Goal: Find specific page/section: Find specific page/section

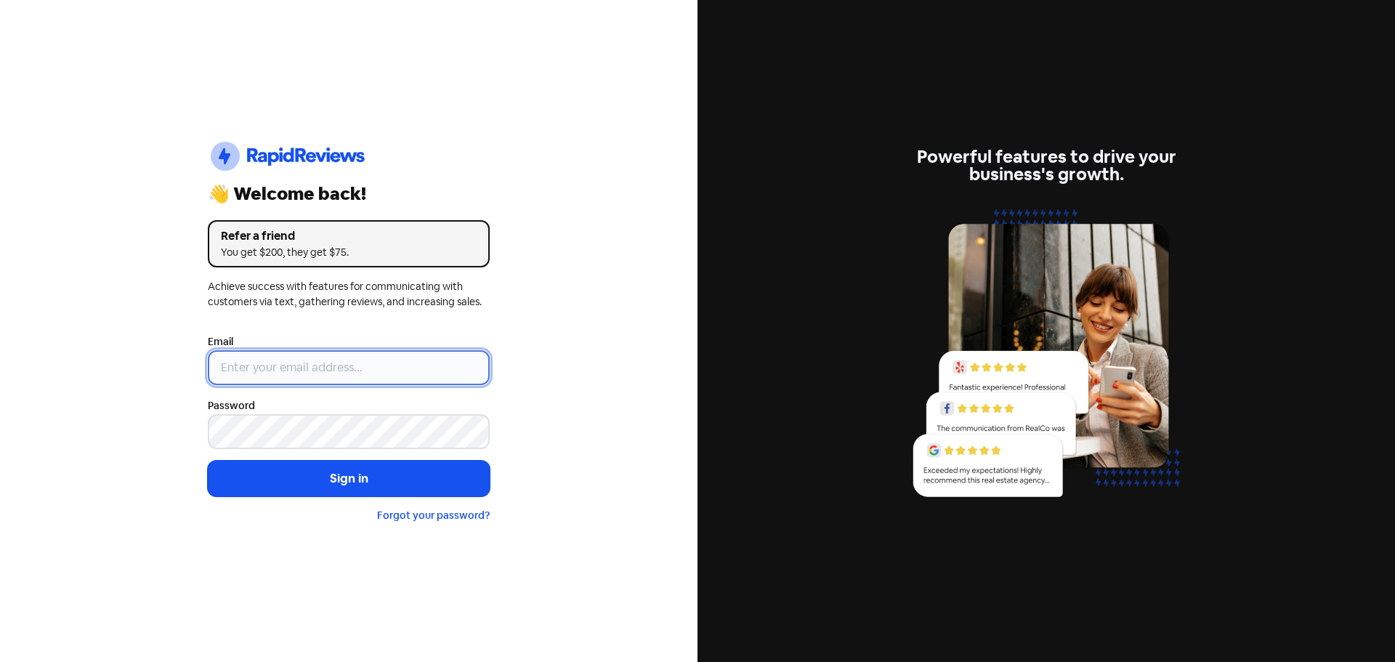
type input "support@dimple.nz"
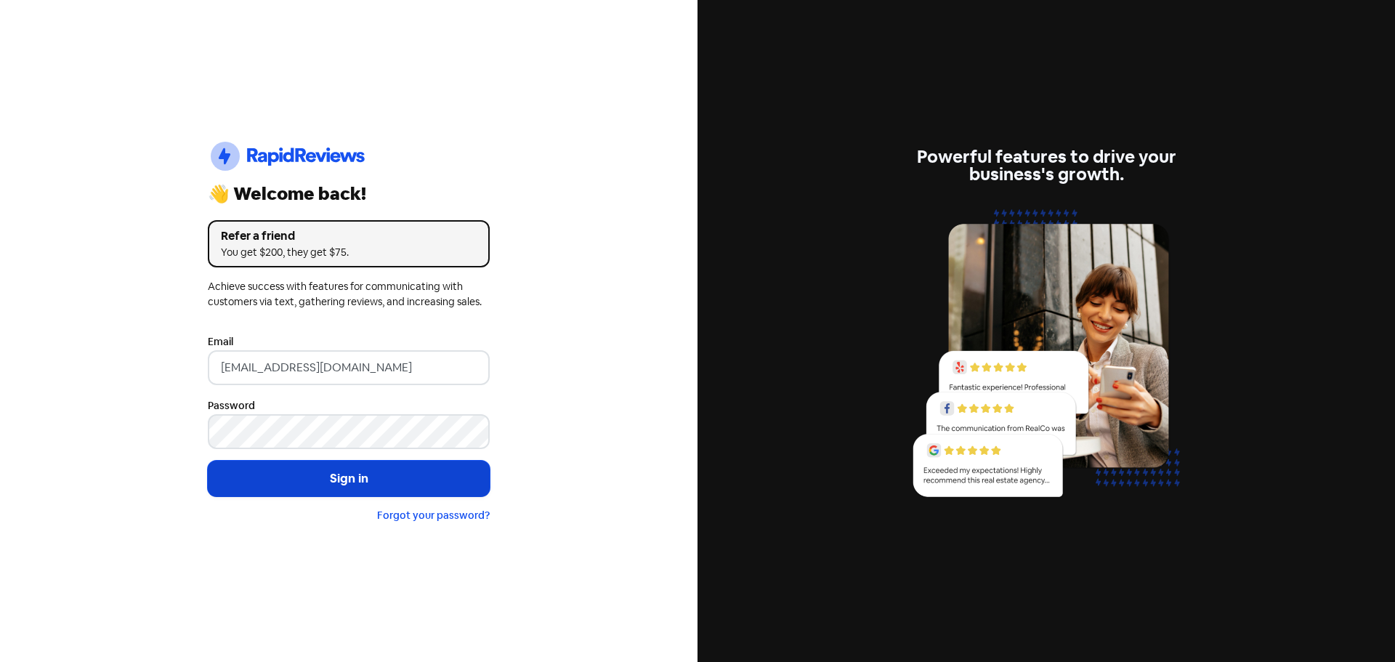
click at [306, 473] on button "Sign in" at bounding box center [349, 479] width 282 height 36
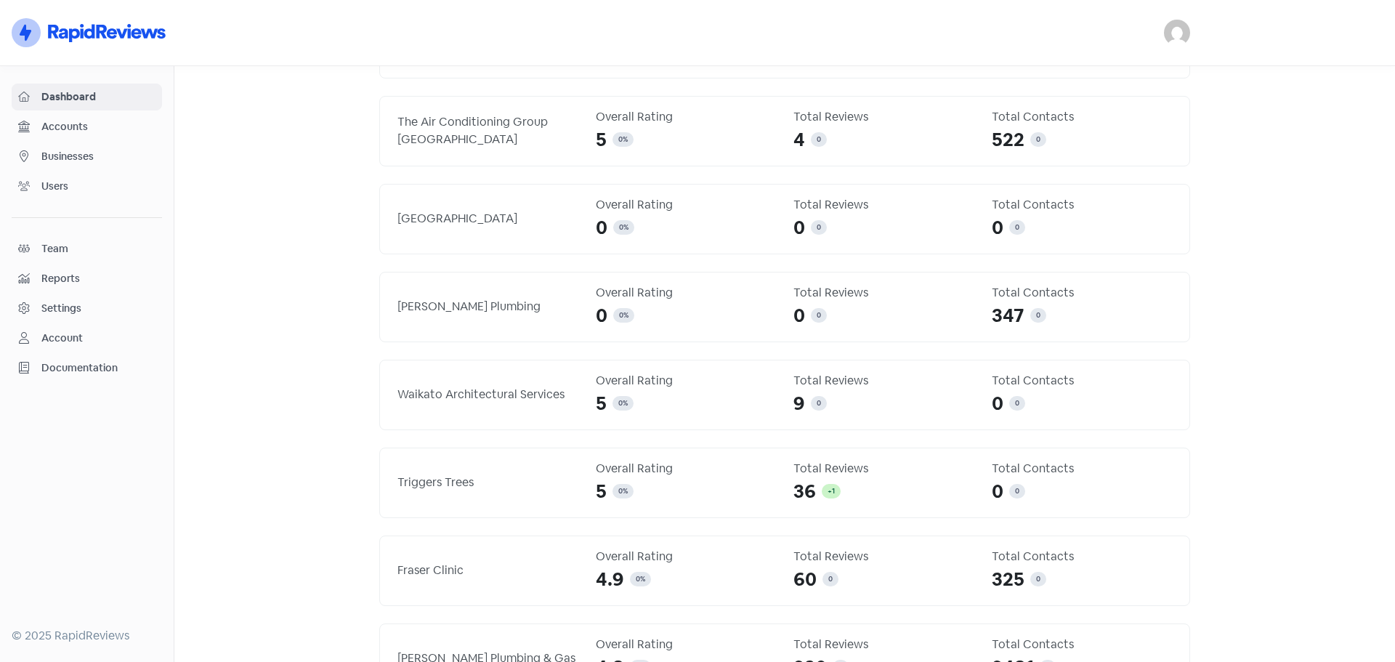
scroll to position [316, 0]
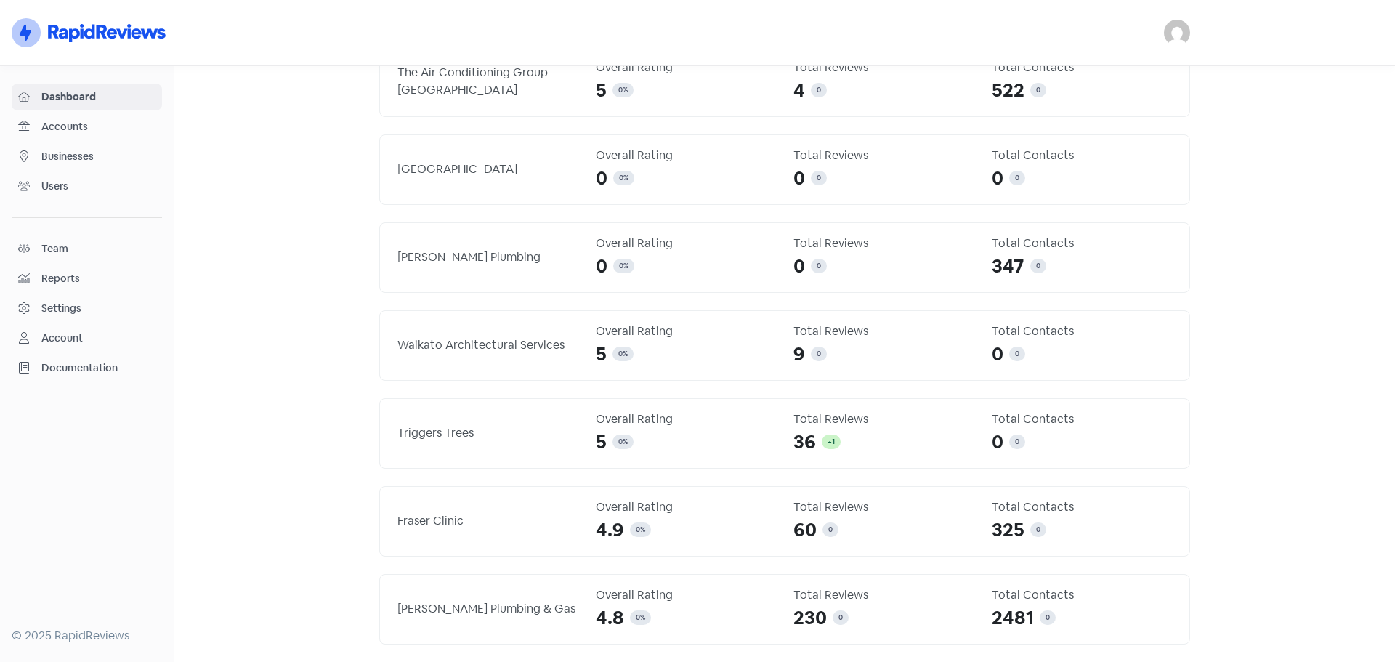
click at [44, 162] on span "Businesses" at bounding box center [98, 156] width 114 height 15
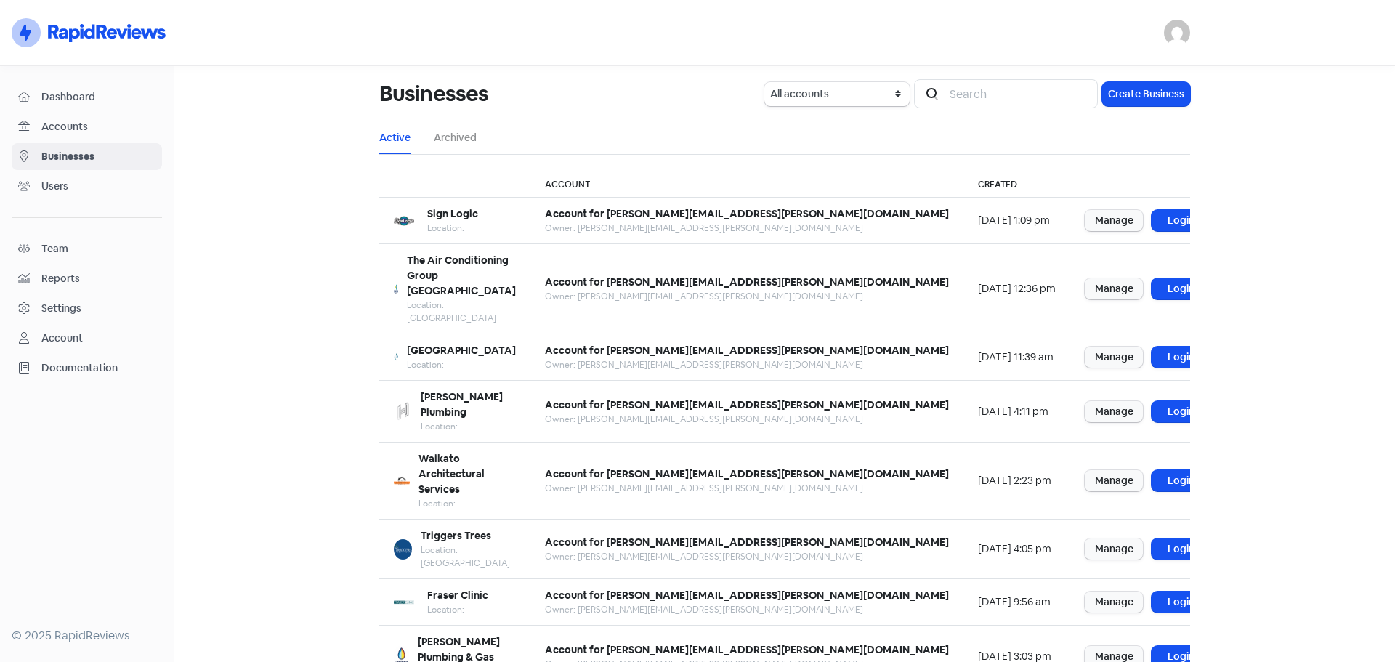
click at [1339, 307] on main "Businesses All accounts Account for david@dimple.nz Icon For Search Create Busi…" at bounding box center [784, 364] width 1221 height 596
click at [841, 130] on ul "Active Archived" at bounding box center [784, 137] width 811 height 33
click at [67, 117] on link "Accounts" at bounding box center [87, 126] width 150 height 27
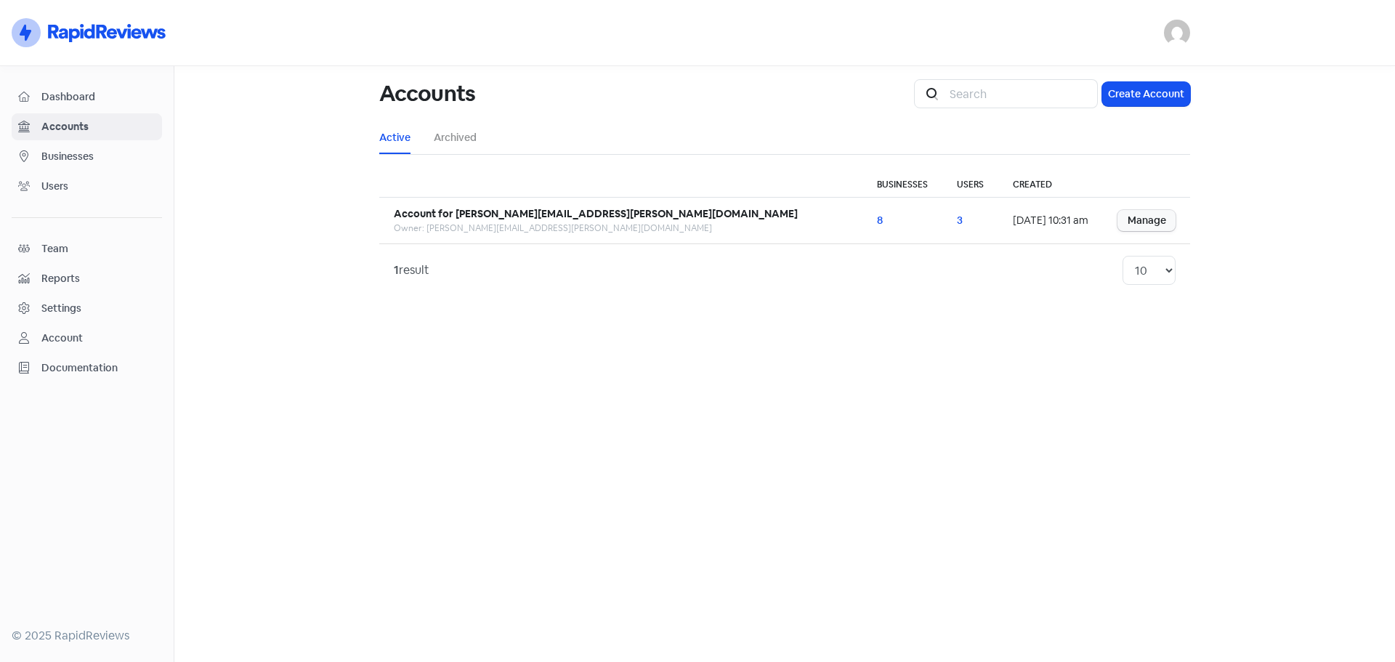
click at [71, 85] on link "Dashboard" at bounding box center [87, 97] width 150 height 27
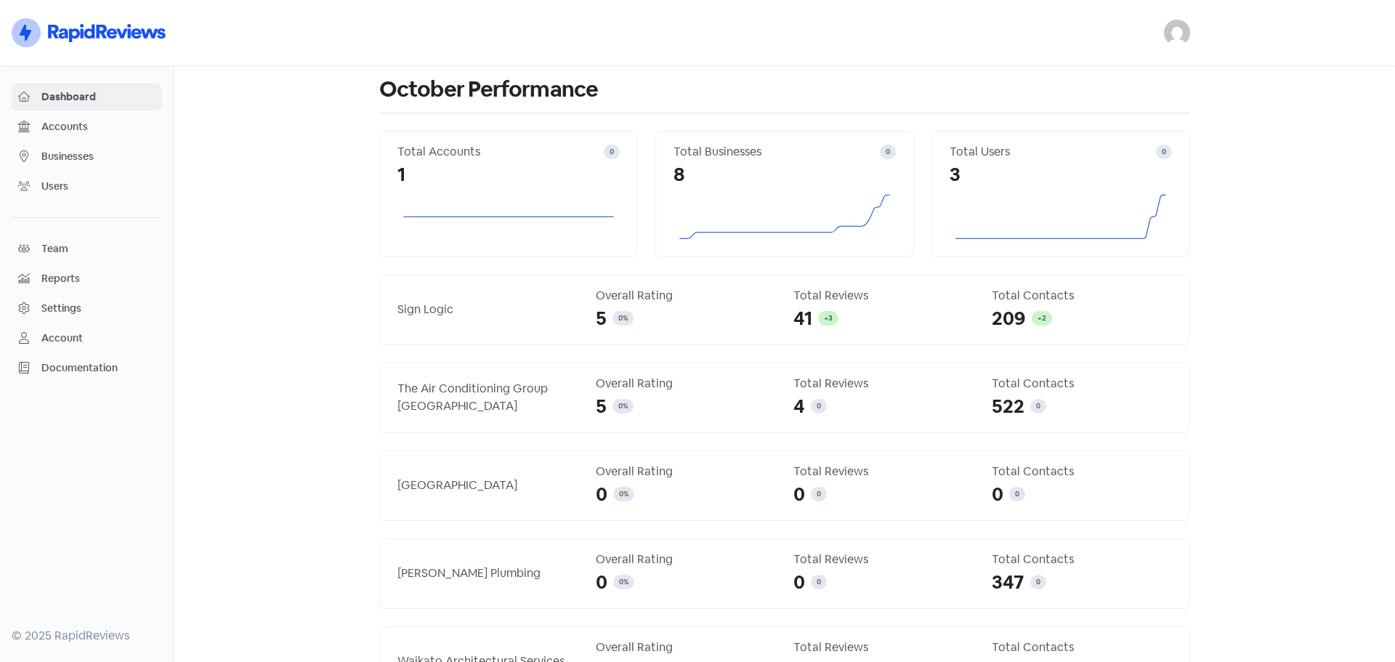
click at [1303, 328] on main "October Performance Total Accounts 0 1 Total Businesses 0 8 Total Users 0 3 Sig…" at bounding box center [784, 364] width 1221 height 596
click at [104, 124] on span "Accounts" at bounding box center [98, 126] width 114 height 15
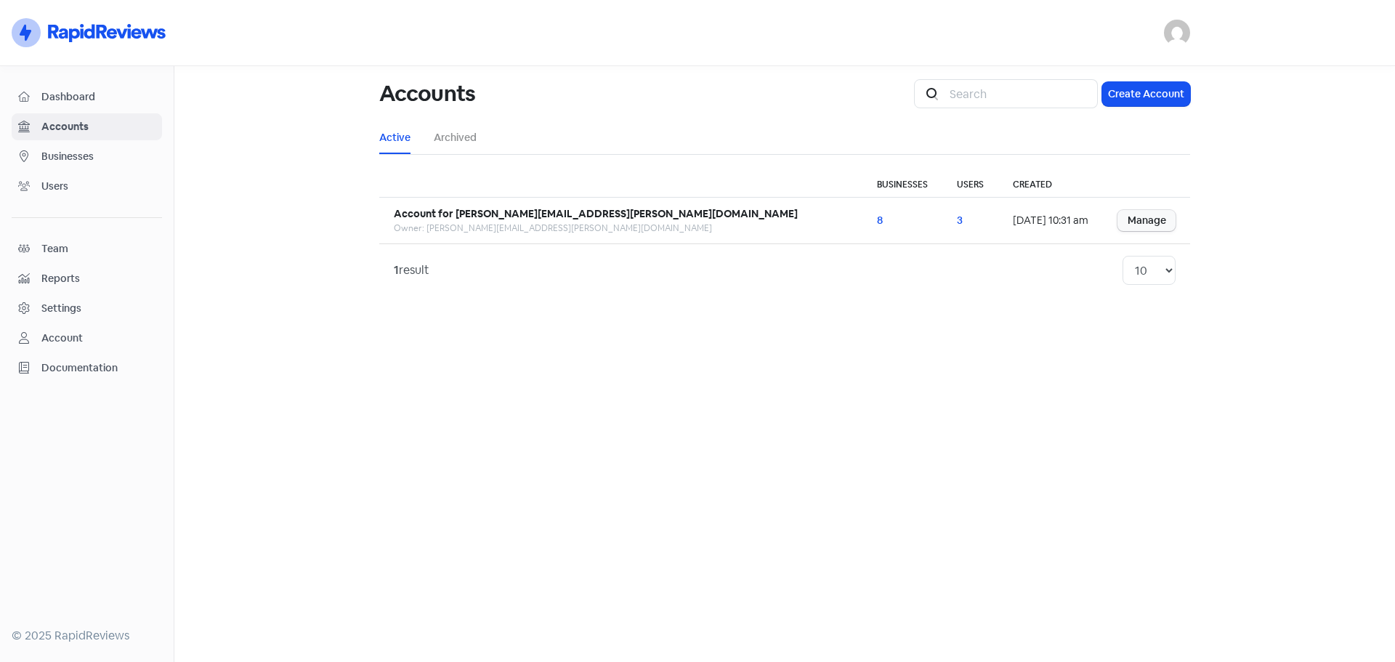
click at [89, 153] on span "Businesses" at bounding box center [98, 156] width 114 height 15
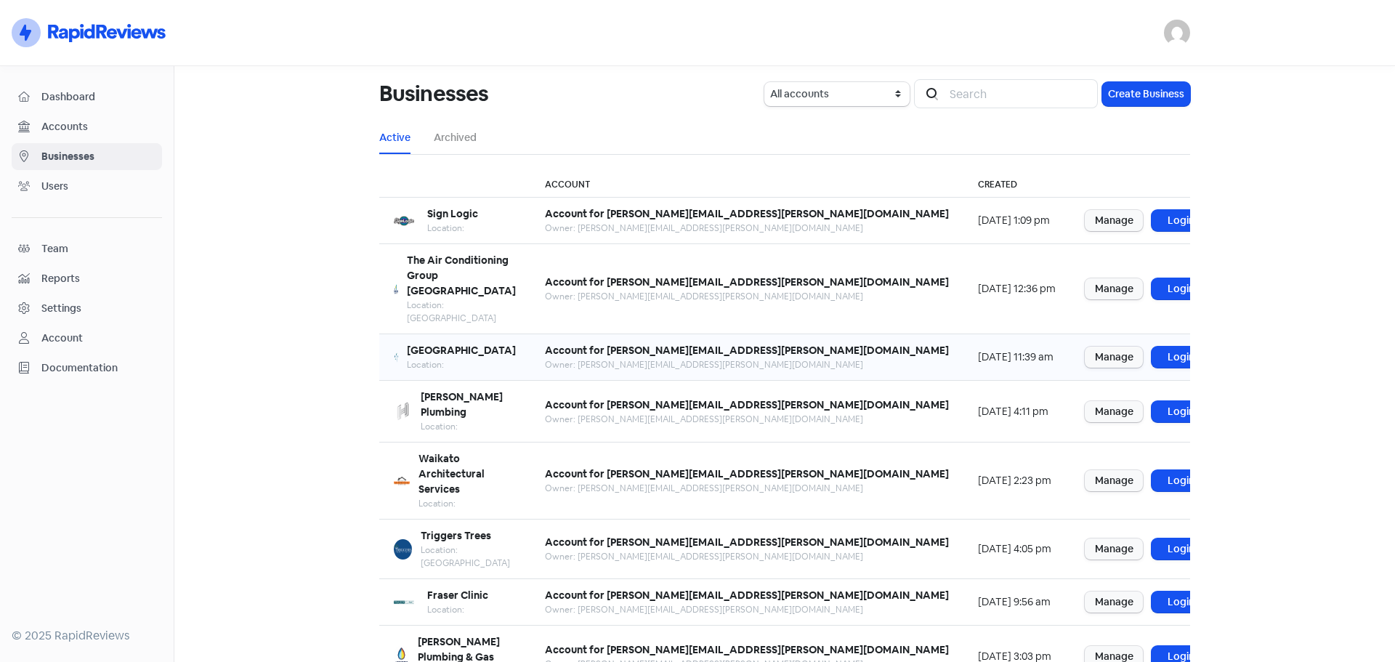
drag, startPoint x: 1152, startPoint y: 219, endPoint x: 999, endPoint y: 331, distance: 189.7
click at [1152, 219] on link "Login" at bounding box center [1181, 220] width 58 height 21
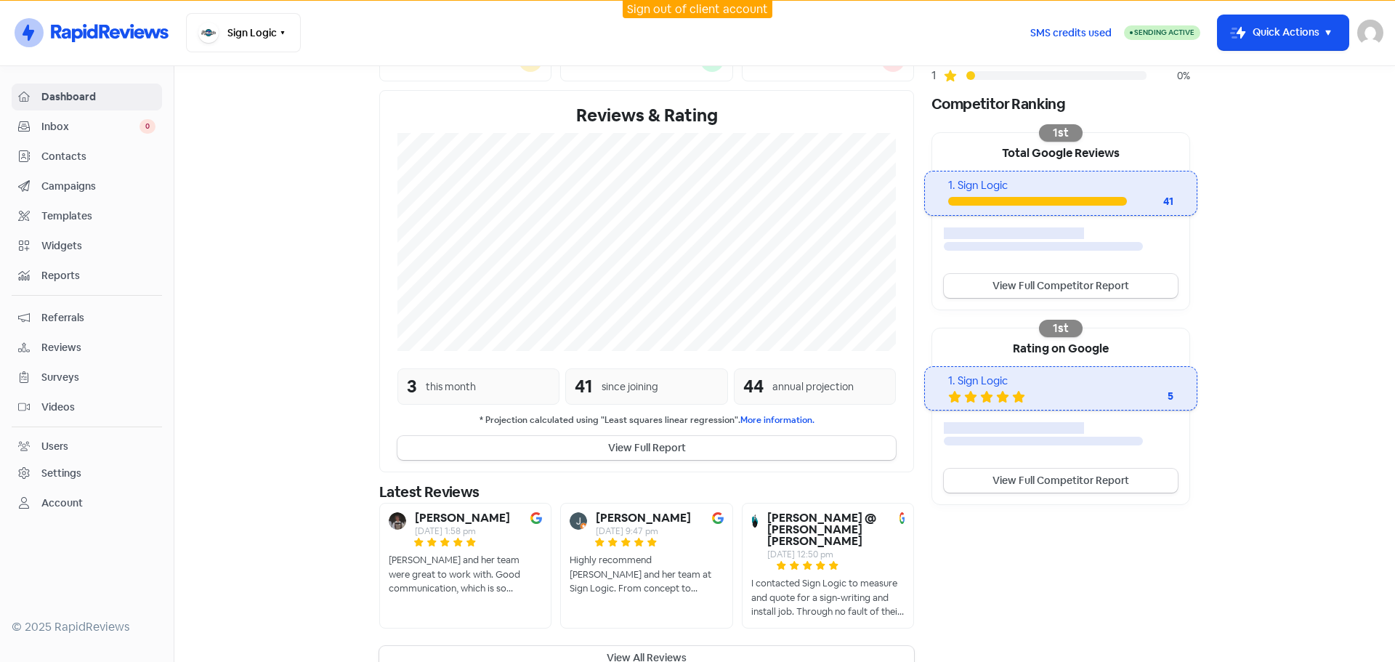
scroll to position [230, 0]
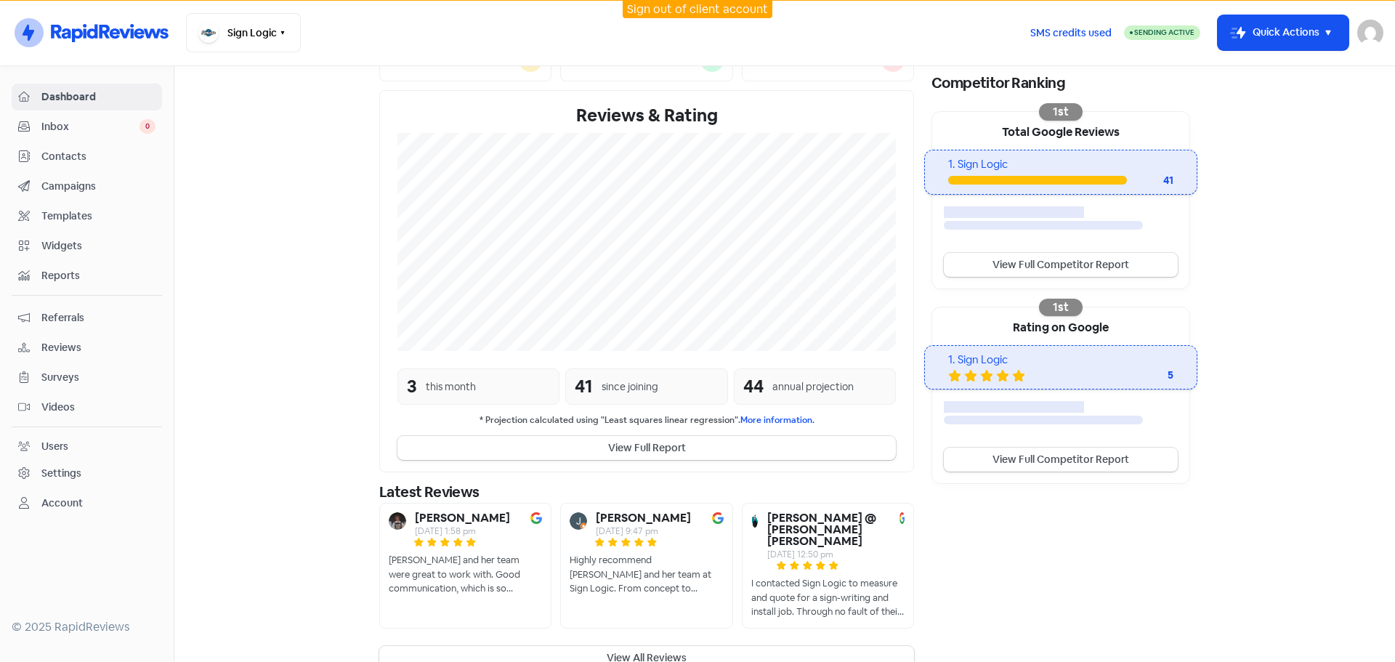
click at [313, 235] on section "New Streamline your review responses with our automated AI reply assistant . Vi…" at bounding box center [784, 262] width 1221 height 851
click at [63, 181] on span "Campaigns" at bounding box center [98, 186] width 114 height 15
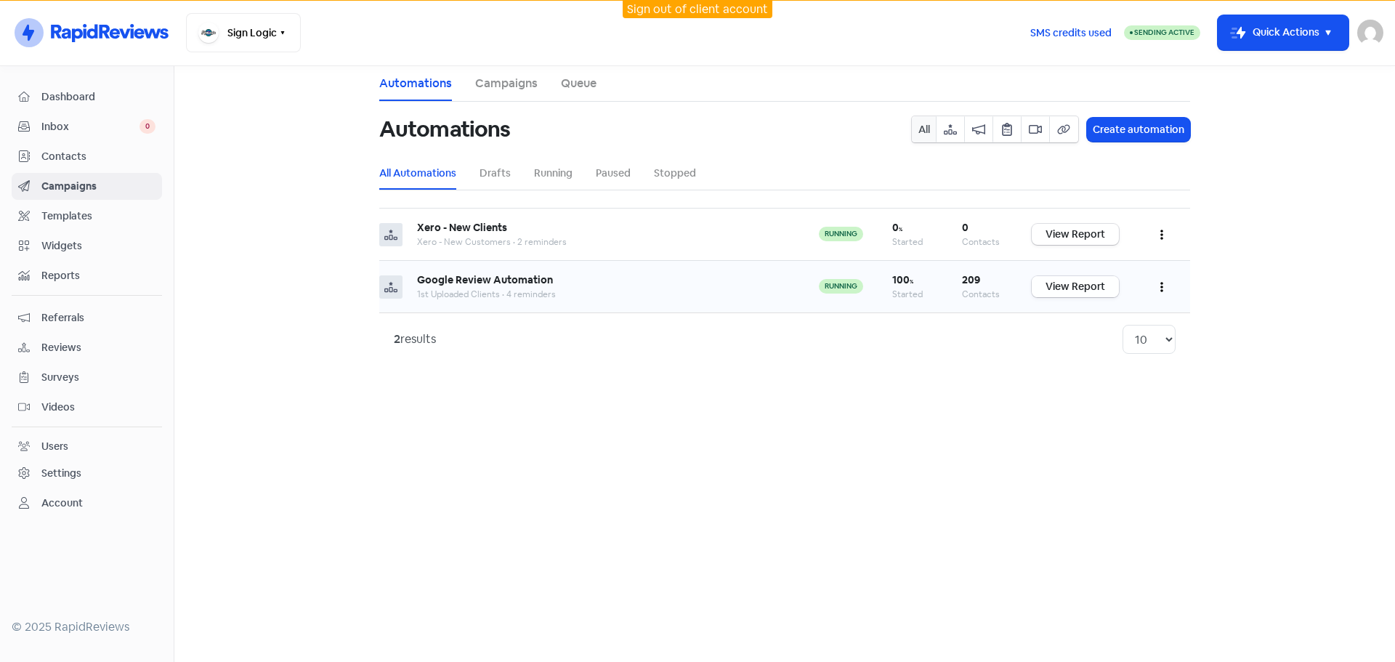
click at [1106, 288] on link "View Report" at bounding box center [1075, 286] width 87 height 21
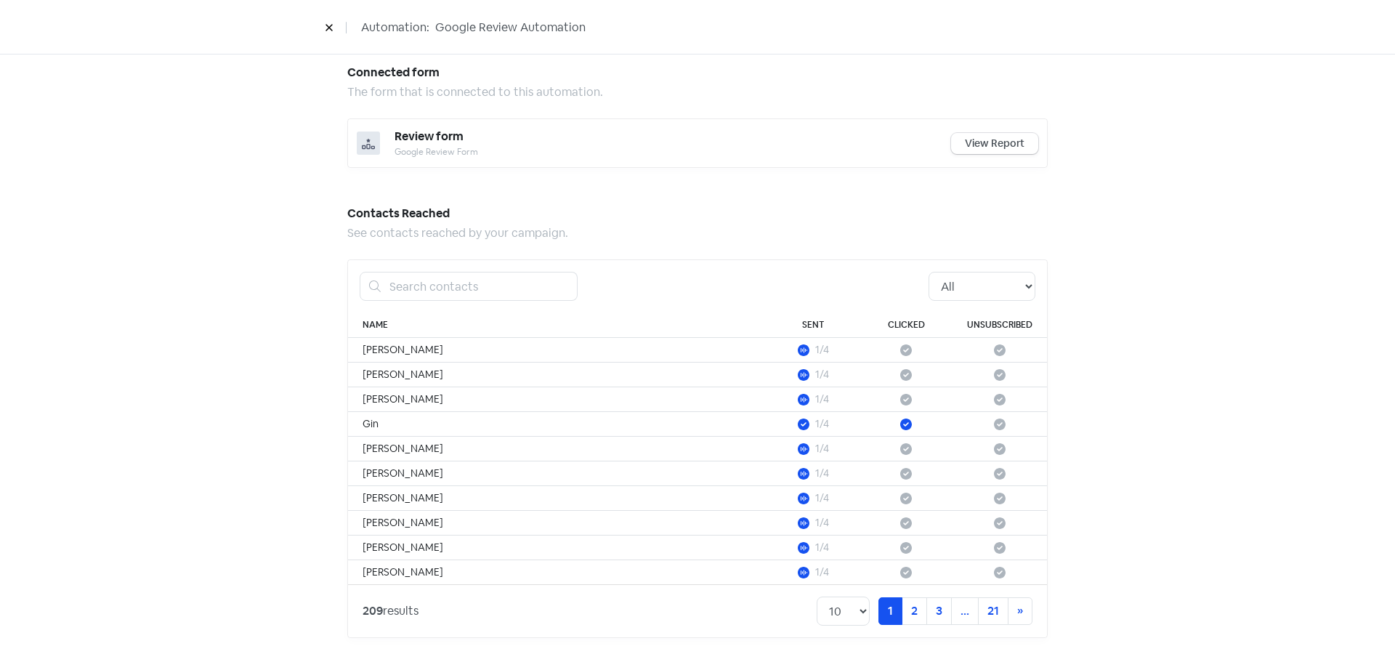
scroll to position [784, 0]
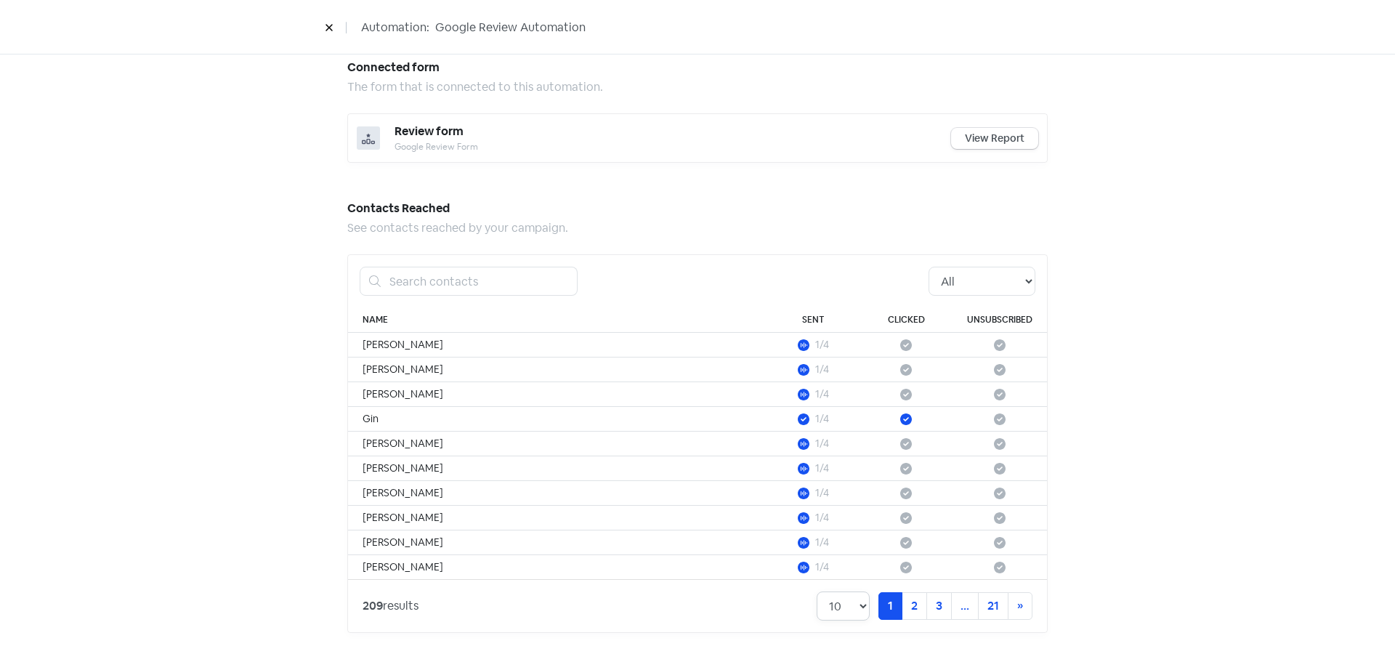
click at [850, 607] on select "10 20 30 50 100" at bounding box center [843, 606] width 53 height 29
select select "100"
click at [817, 592] on select "10 20 30 50 100" at bounding box center [843, 606] width 53 height 29
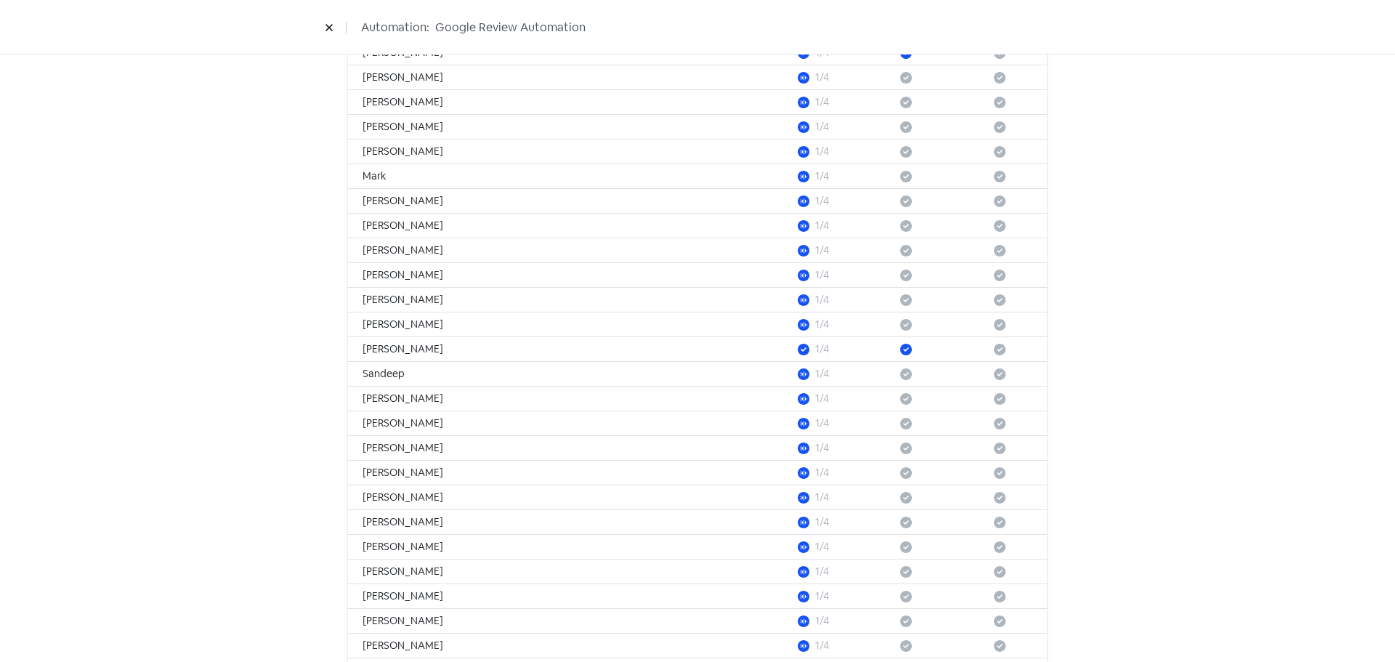
scroll to position [3008, 0]
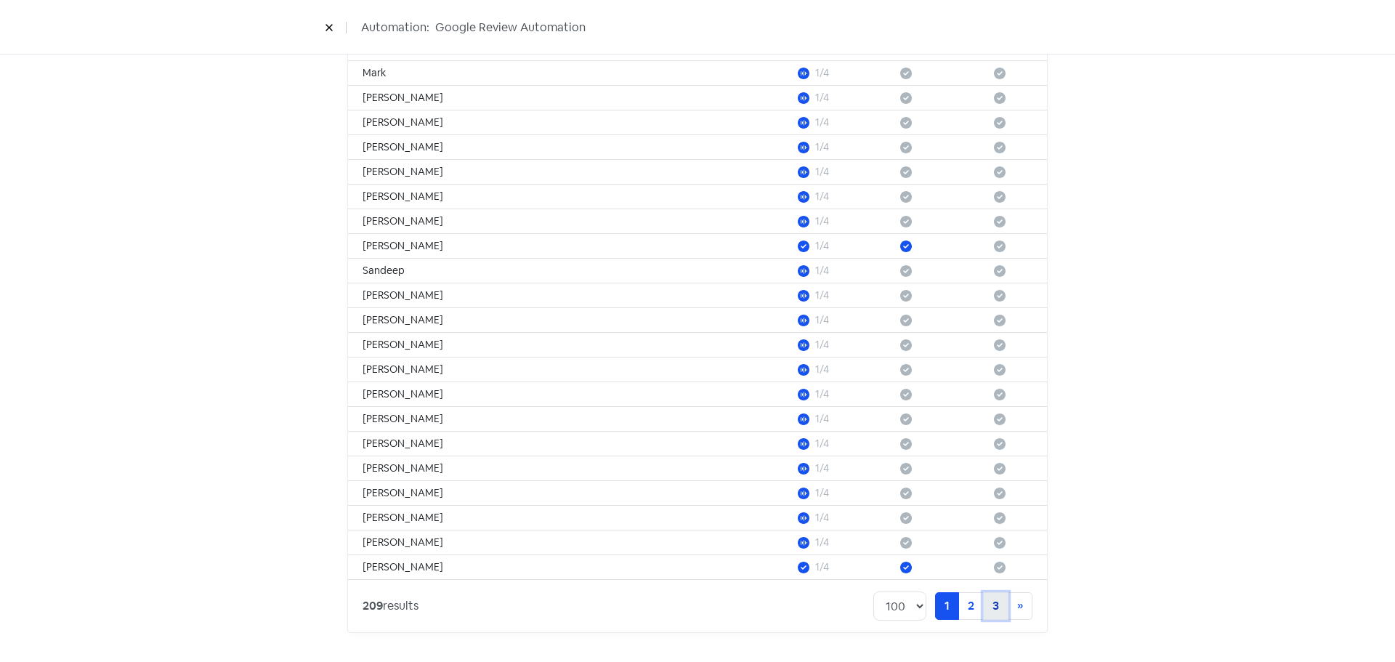
click at [999, 605] on link "3" at bounding box center [995, 606] width 25 height 28
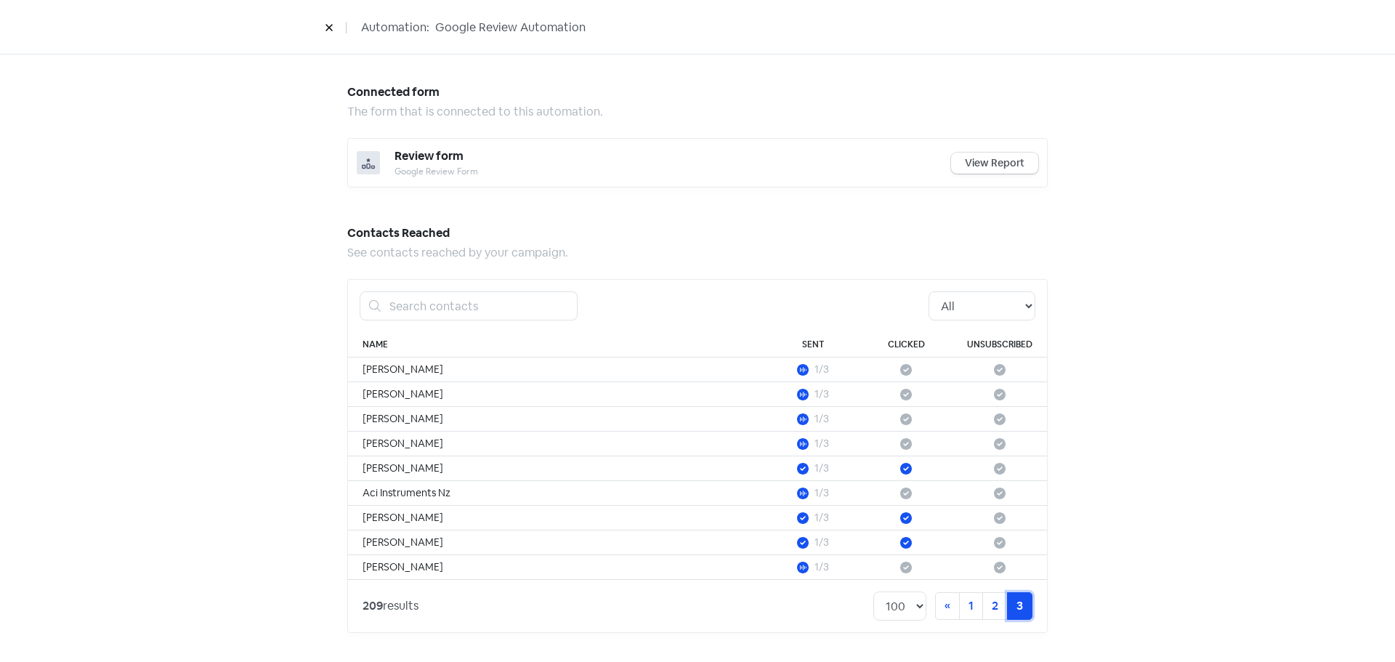
scroll to position [759, 0]
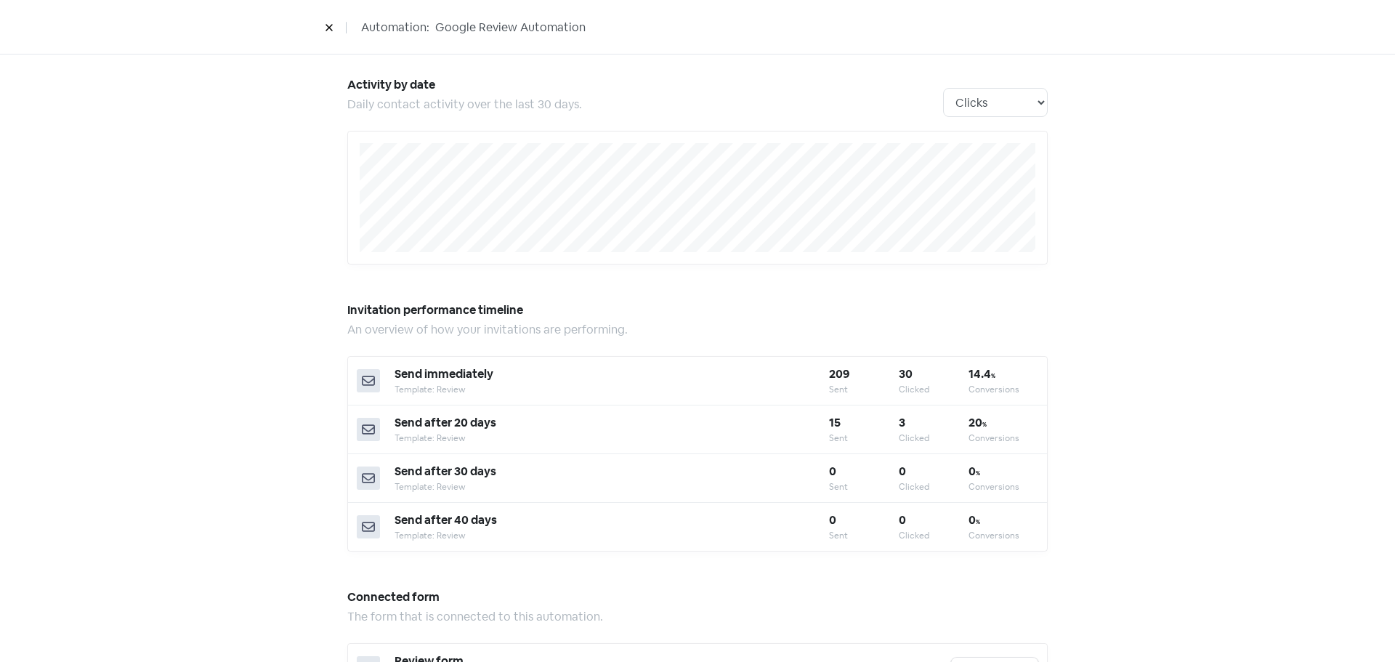
scroll to position [251, 0]
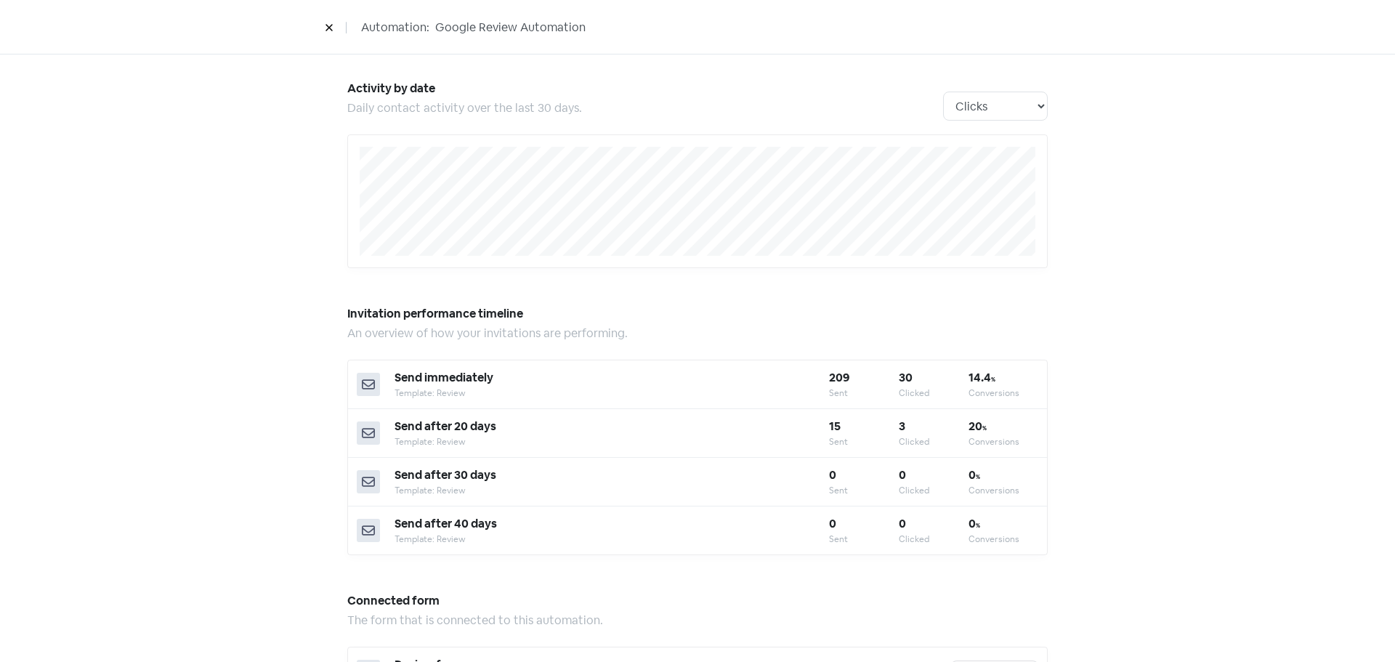
click at [1267, 401] on div "Automation performance An overview of how your automation is performing. 100 % …" at bounding box center [697, 496] width 1395 height 1349
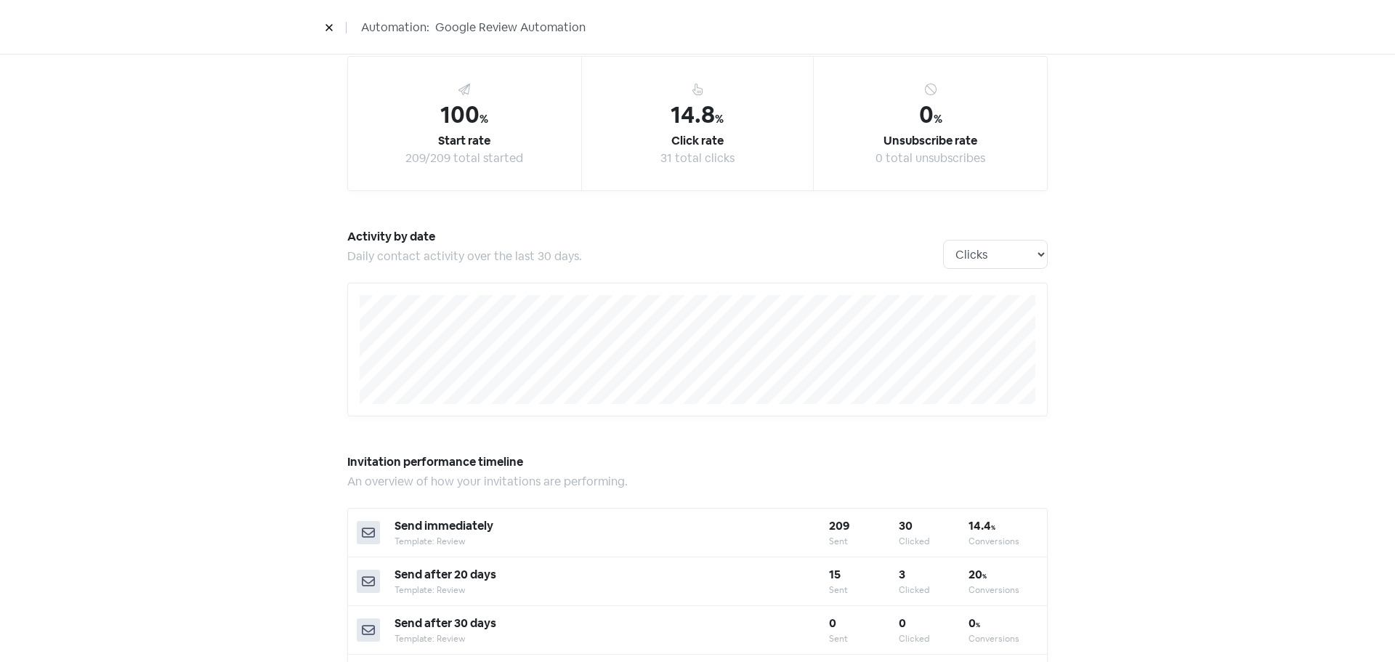
scroll to position [0, 0]
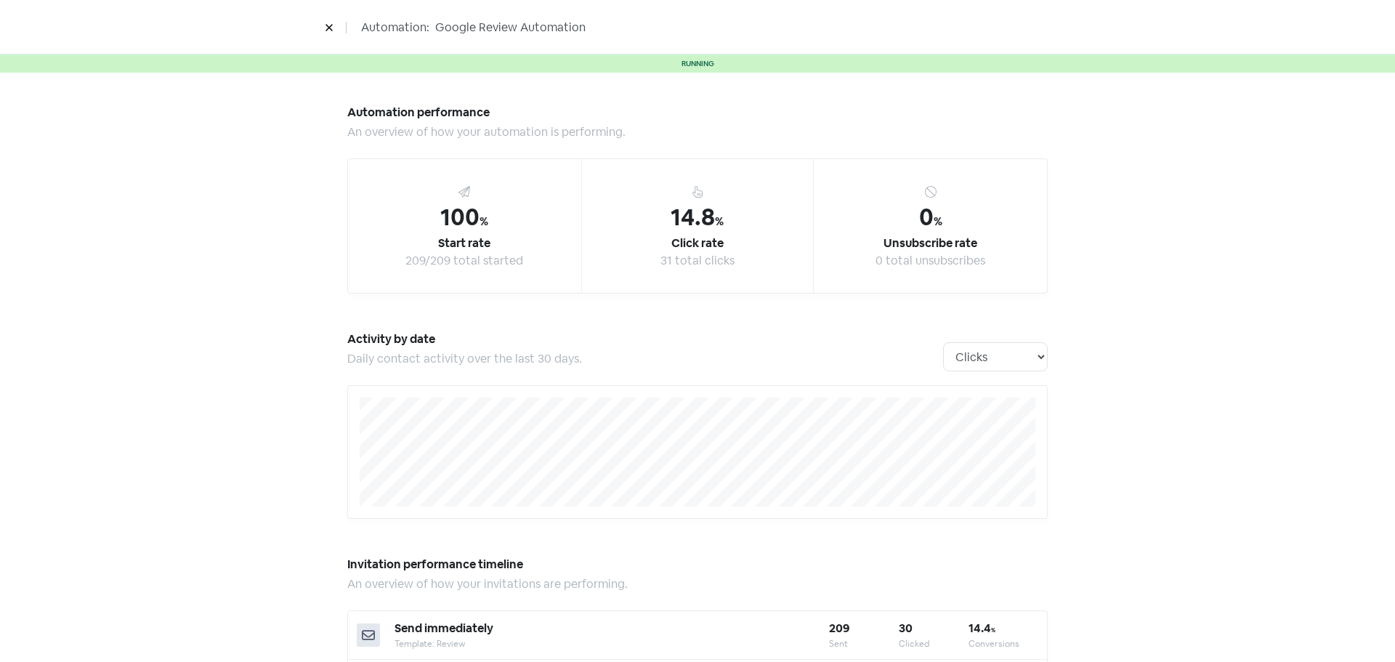
click at [330, 27] on icon at bounding box center [329, 28] width 7 height 7
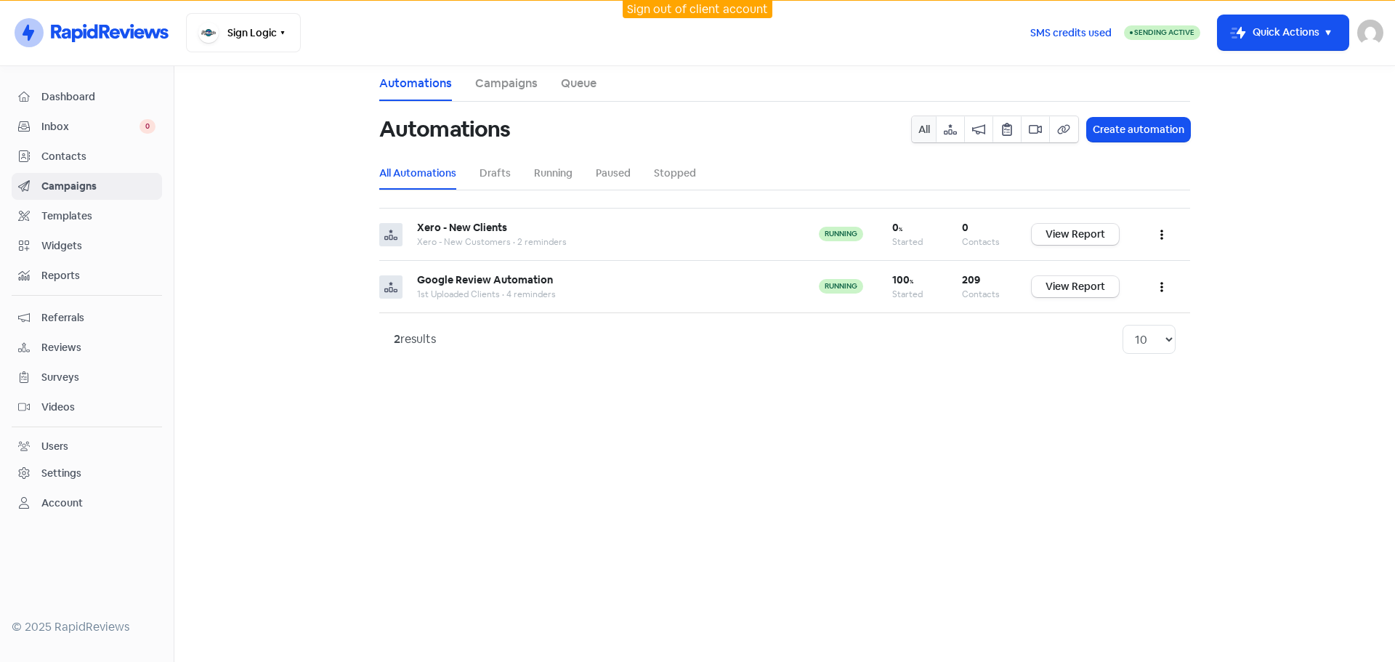
click at [108, 127] on span "Inbox" at bounding box center [90, 126] width 98 height 15
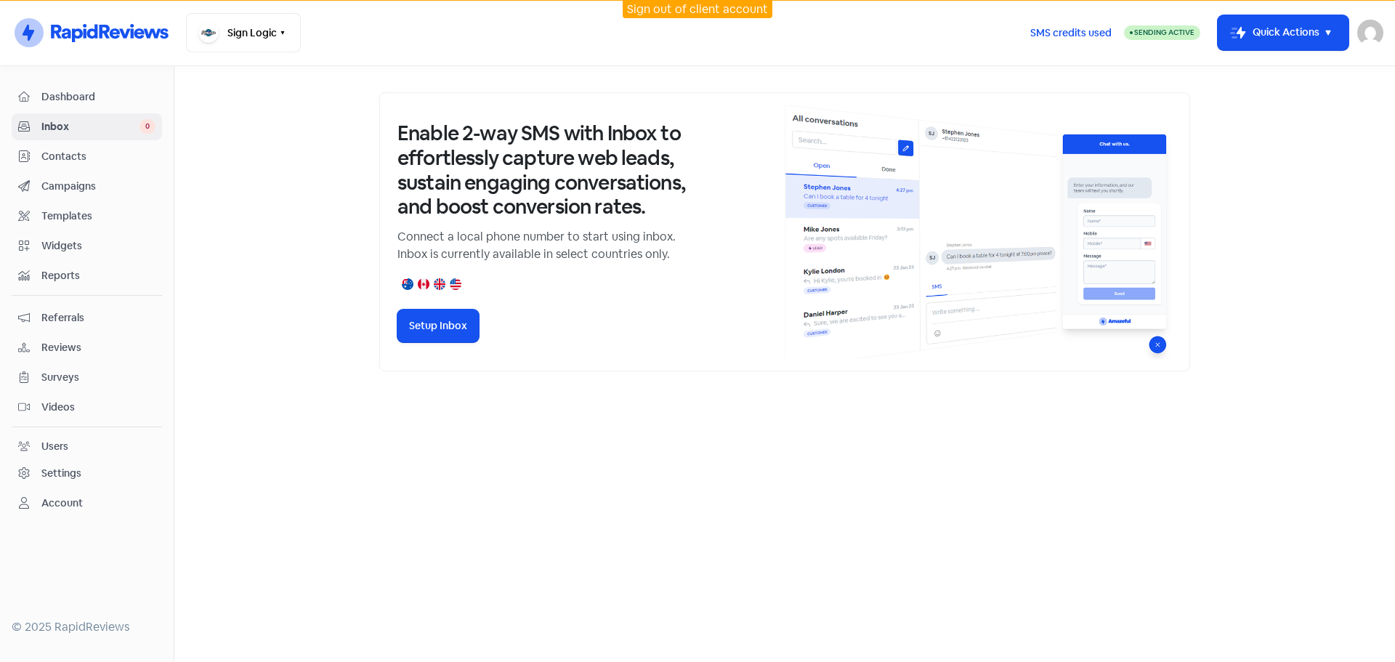
click at [233, 16] on div "Sign out of client account" at bounding box center [697, 9] width 1395 height 18
click at [255, 41] on button "Sign Logic" at bounding box center [243, 32] width 115 height 39
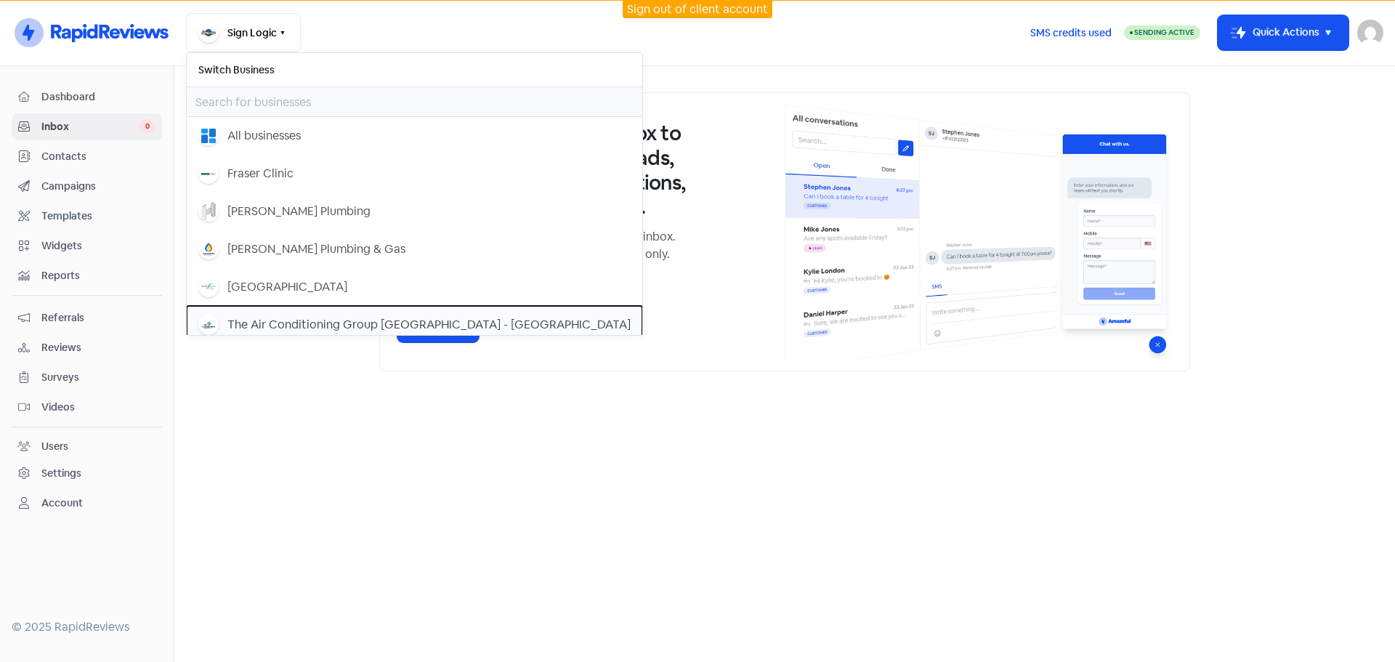
click at [273, 316] on div "The Air Conditioning Group [GEOGRAPHIC_DATA] - [GEOGRAPHIC_DATA]" at bounding box center [428, 324] width 403 height 17
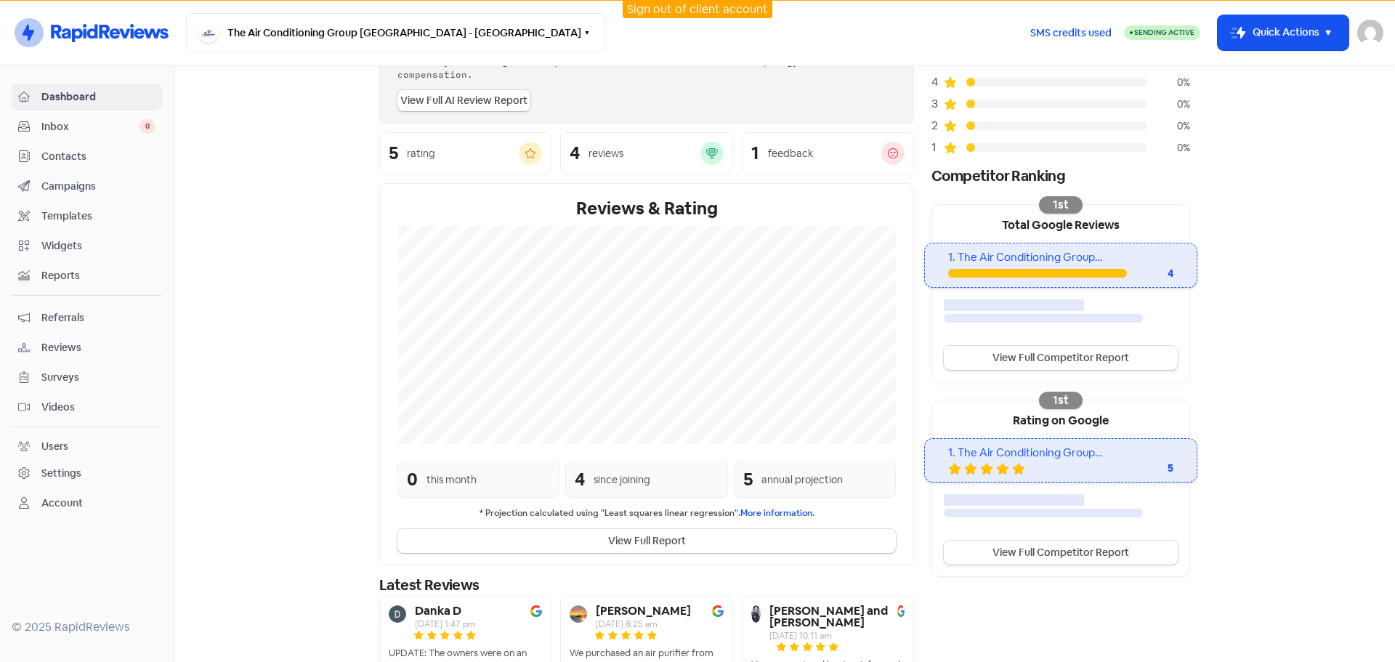
scroll to position [136, 0]
click at [67, 183] on span "Campaigns" at bounding box center [98, 186] width 114 height 15
